Goal: Check status: Check status

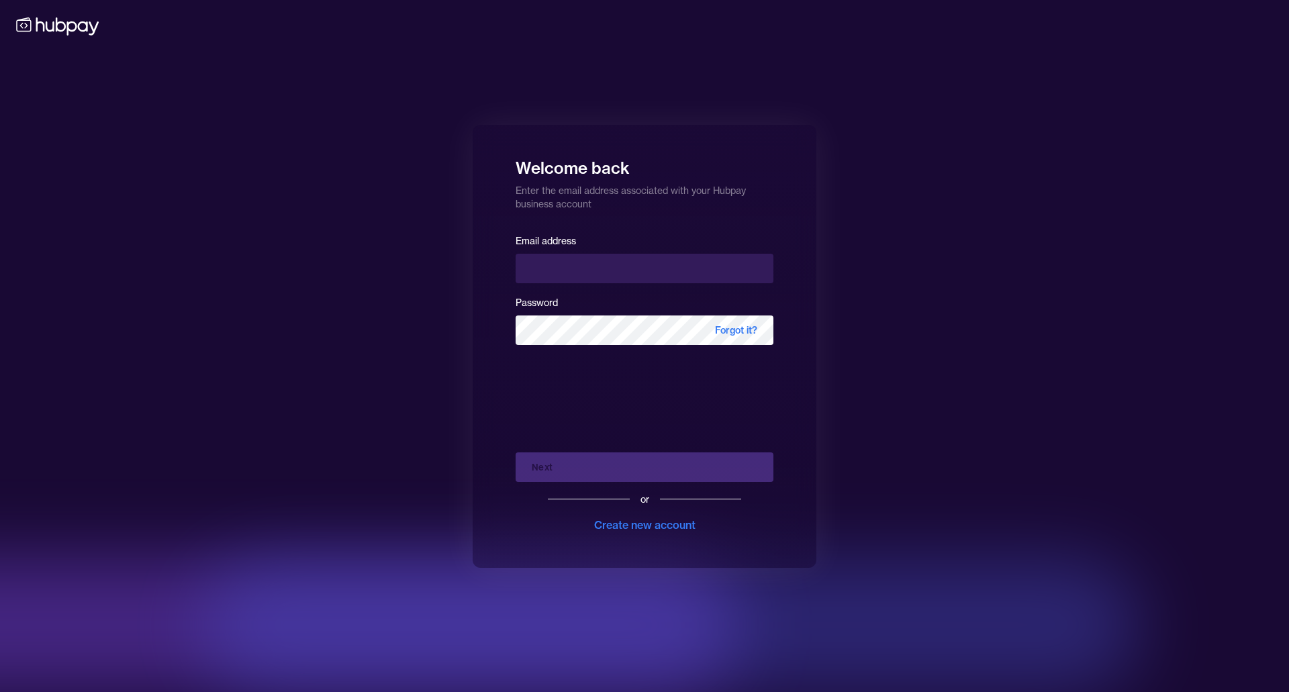
type input "**********"
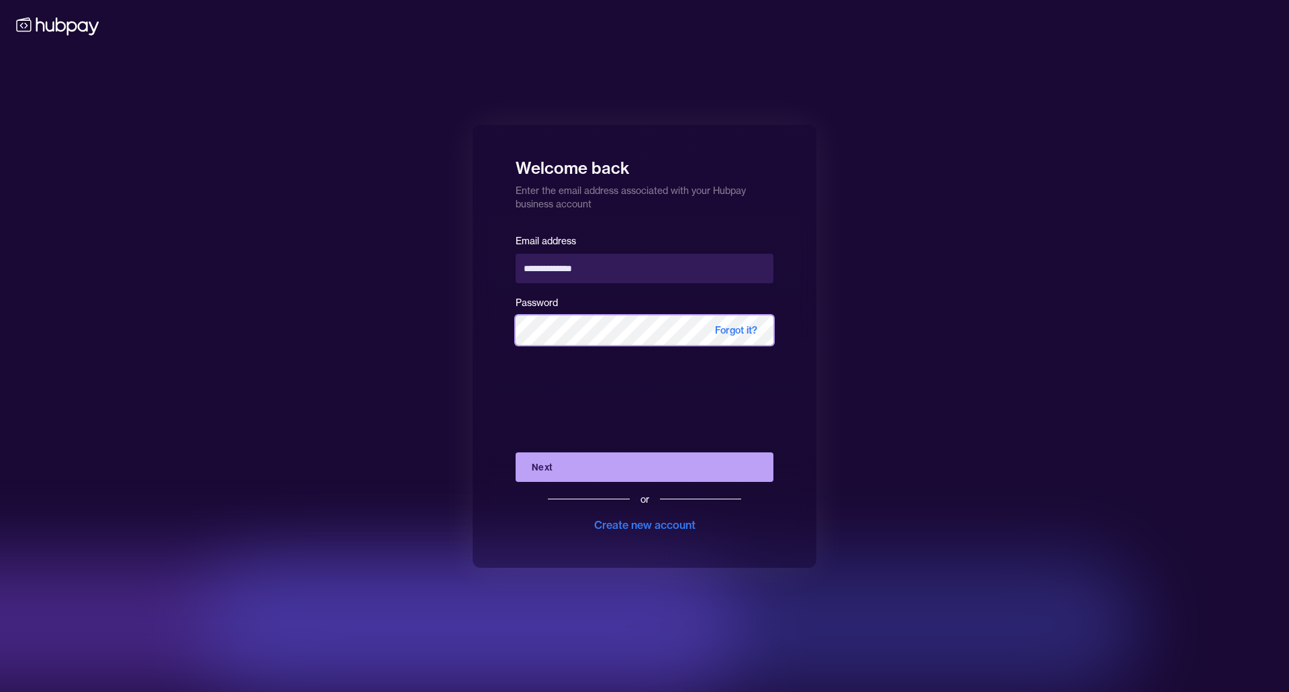
click at [516, 453] on button "Next" at bounding box center [645, 468] width 258 height 30
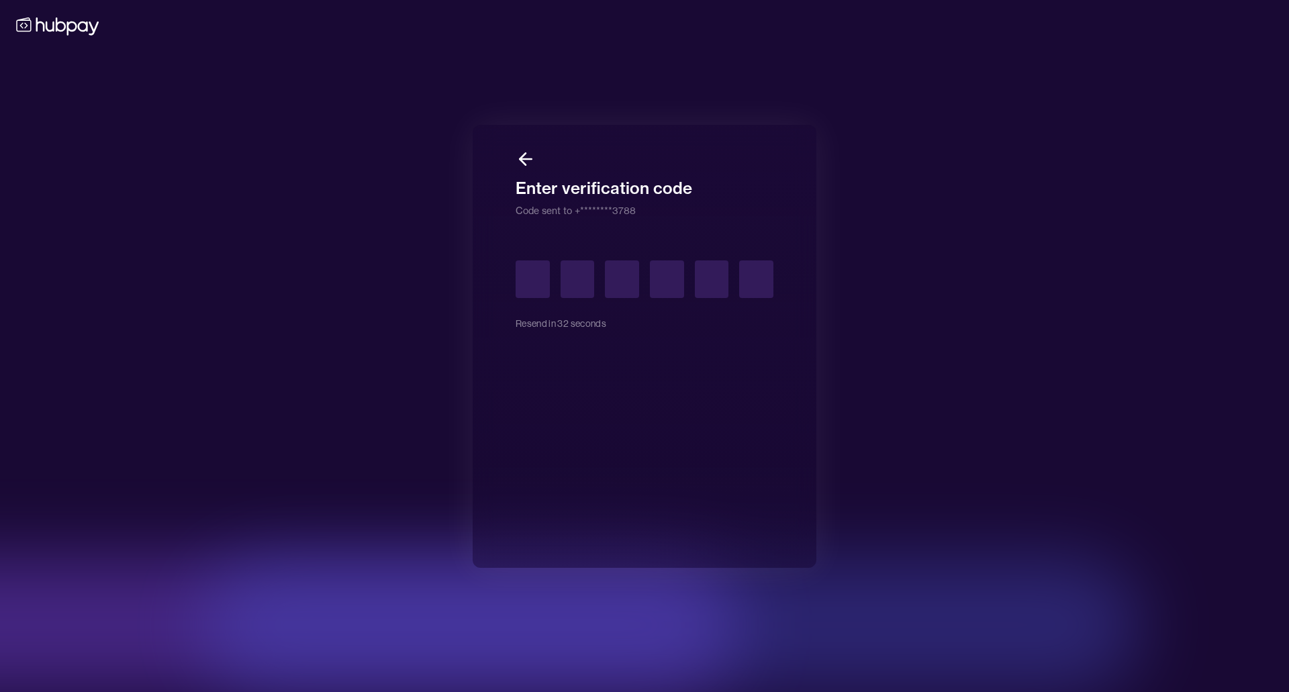
type input "*"
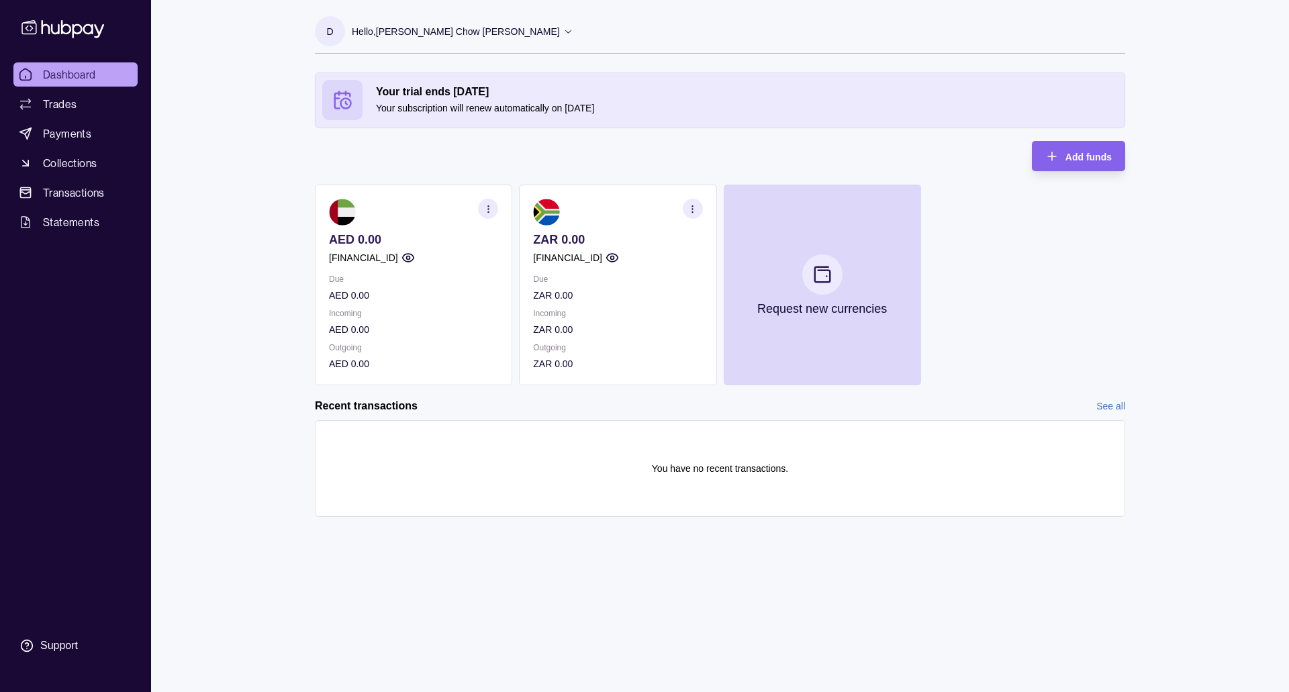
click at [699, 212] on section "button" at bounding box center [693, 209] width 20 height 20
click at [580, 239] on link "View account details" at bounding box center [599, 242] width 85 height 15
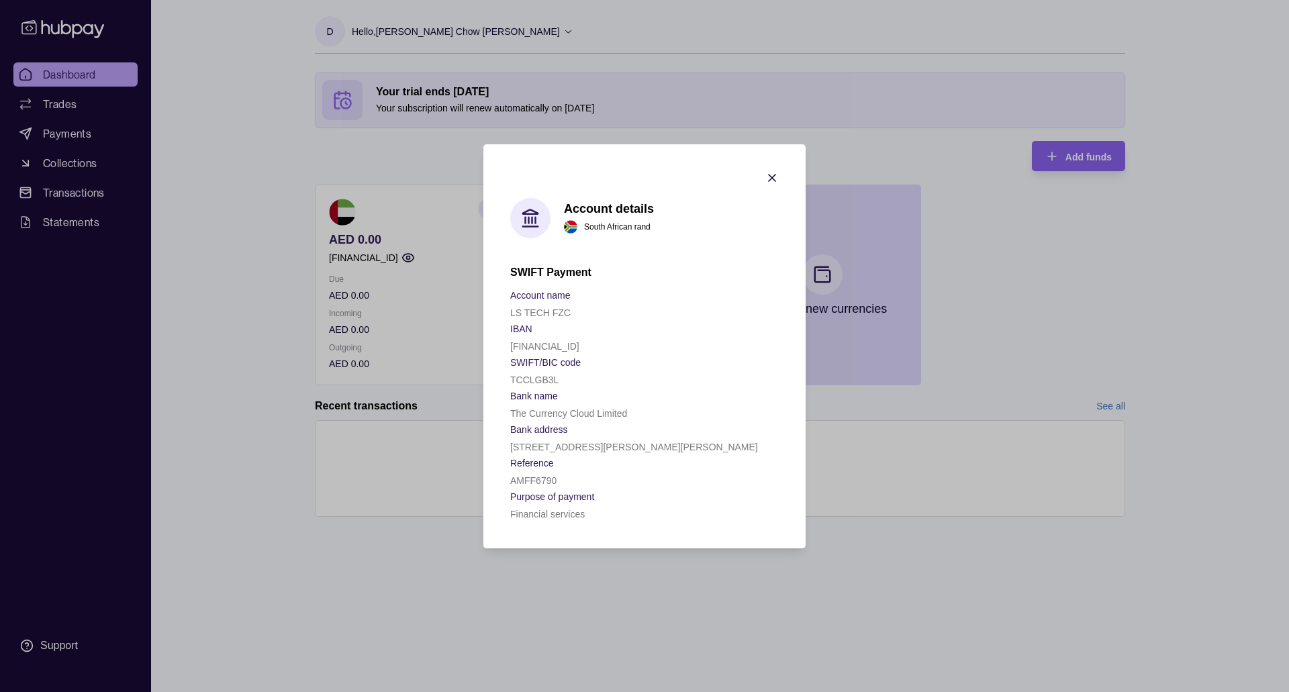
drag, startPoint x: 631, startPoint y: 345, endPoint x: 510, endPoint y: 347, distance: 120.9
click at [510, 347] on p "[FINANCIAL_ID]" at bounding box center [544, 346] width 69 height 11
copy p "[FINANCIAL_ID]"
click at [768, 176] on icon "button" at bounding box center [772, 177] width 13 height 13
